Goal: Check status: Check status

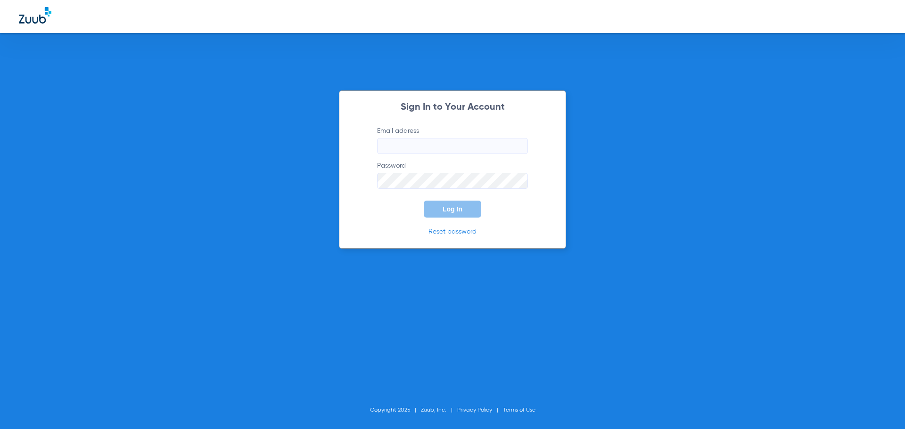
click at [417, 138] on input "Email address" at bounding box center [452, 146] width 151 height 16
type input "[EMAIL_ADDRESS][DOMAIN_NAME]"
click at [424, 201] on button "Log In" at bounding box center [452, 209] width 57 height 17
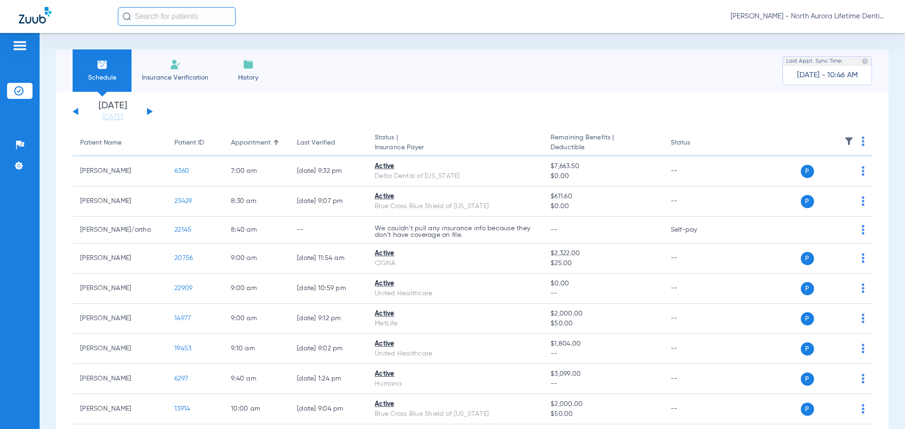
click at [148, 112] on button at bounding box center [150, 111] width 6 height 7
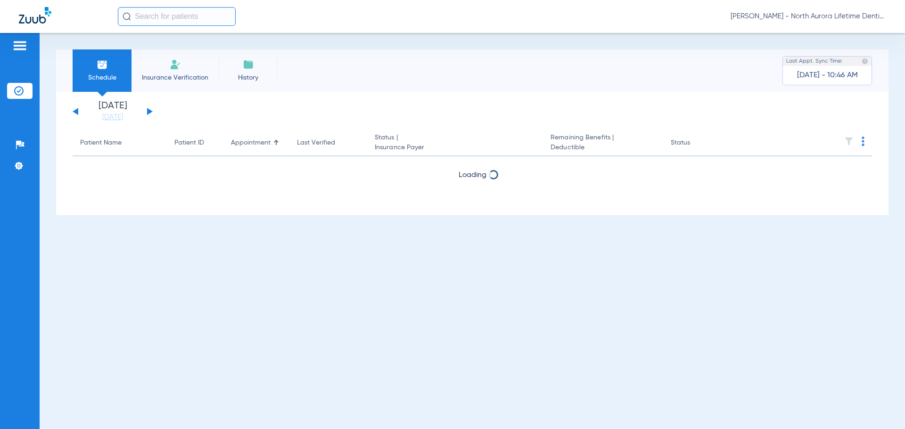
click at [148, 112] on button at bounding box center [150, 111] width 6 height 7
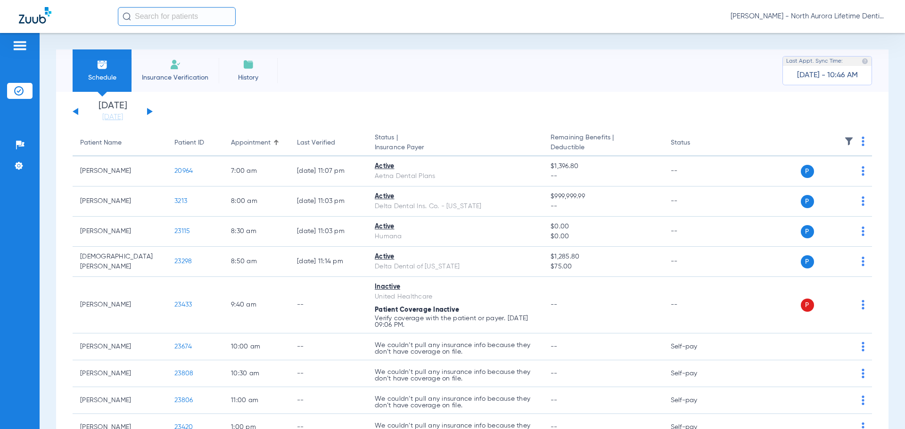
click at [148, 112] on button at bounding box center [150, 111] width 6 height 7
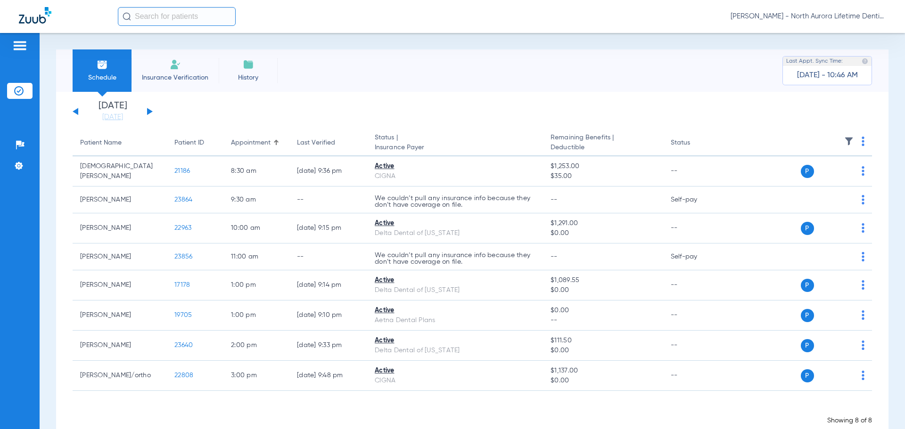
click at [148, 112] on button at bounding box center [150, 111] width 6 height 7
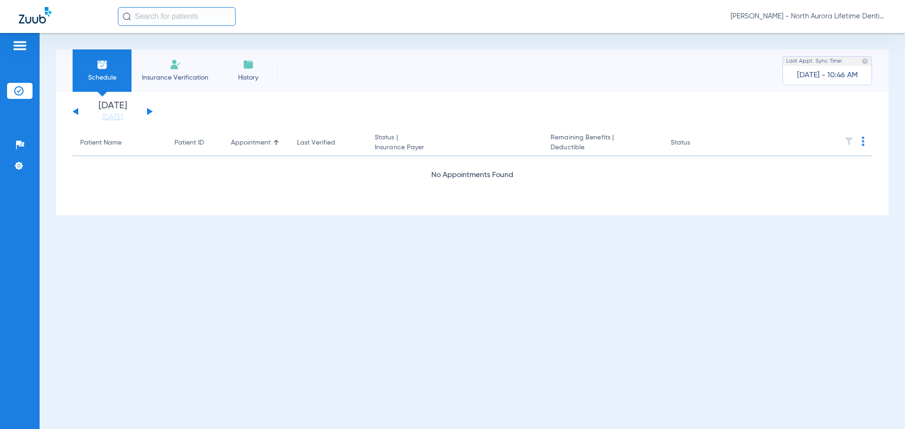
click at [148, 112] on button at bounding box center [150, 111] width 6 height 7
